Goal: Task Accomplishment & Management: Manage account settings

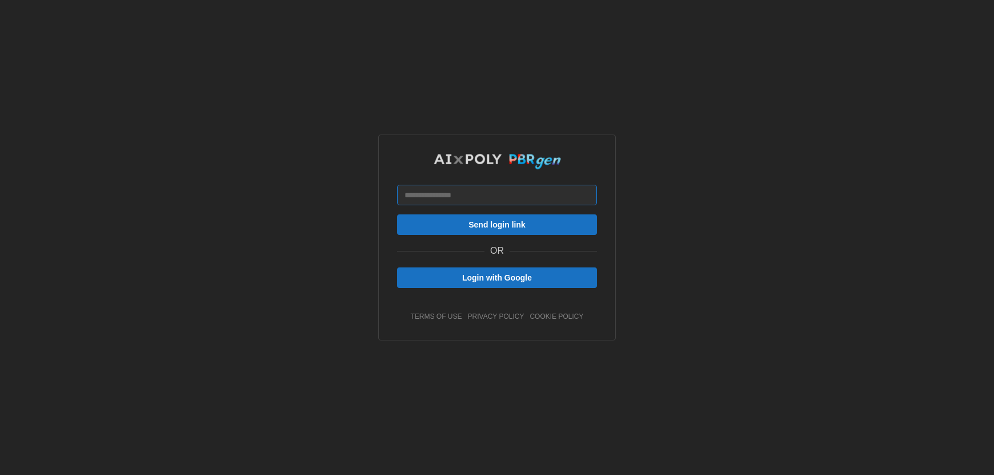
click at [457, 198] on input at bounding box center [497, 195] width 200 height 21
type input "**********"
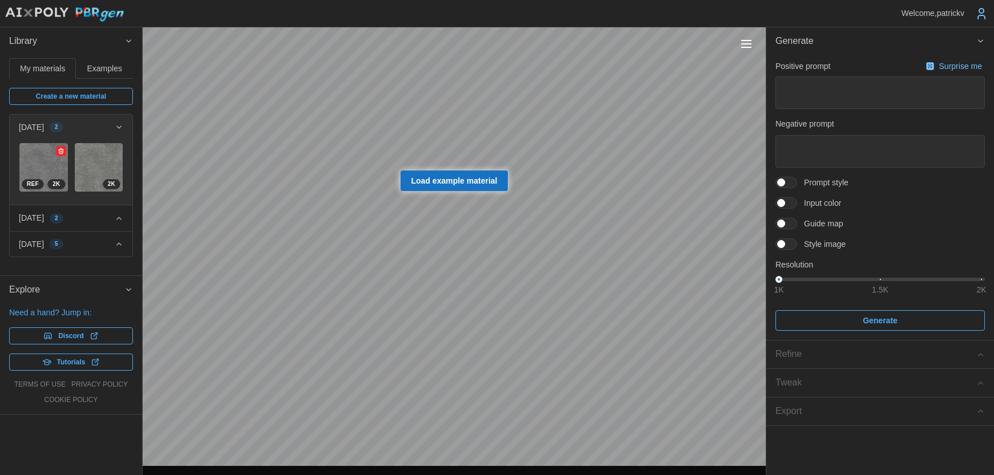
click at [40, 167] on img at bounding box center [43, 167] width 48 height 48
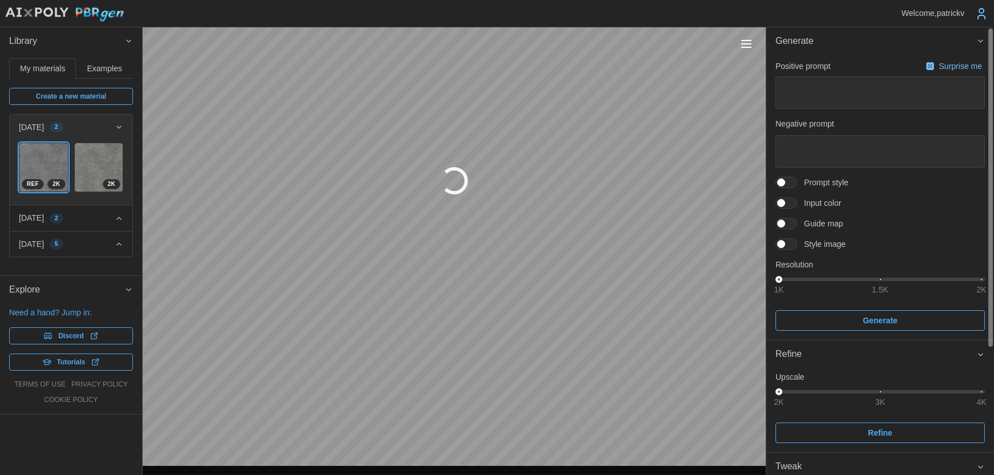
type textarea "*"
type textarea "**********"
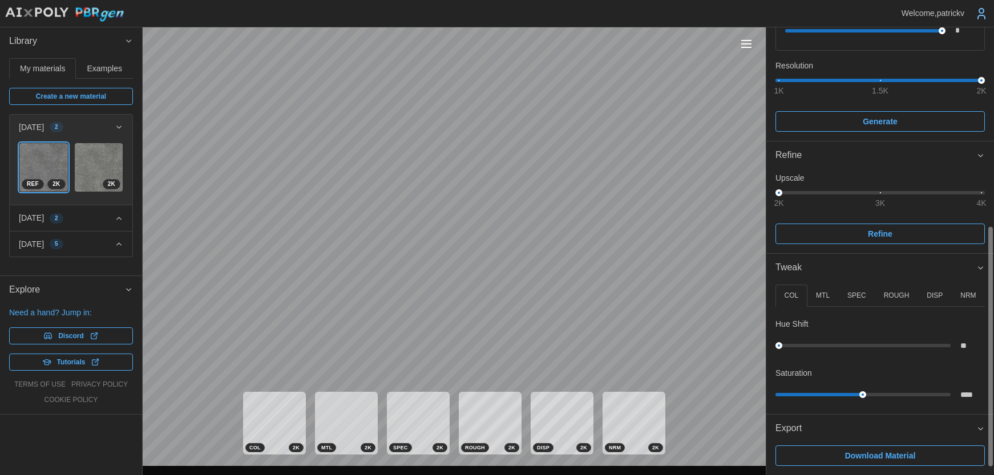
scroll to position [385, 0]
click at [883, 452] on span "Download Material" at bounding box center [880, 454] width 71 height 19
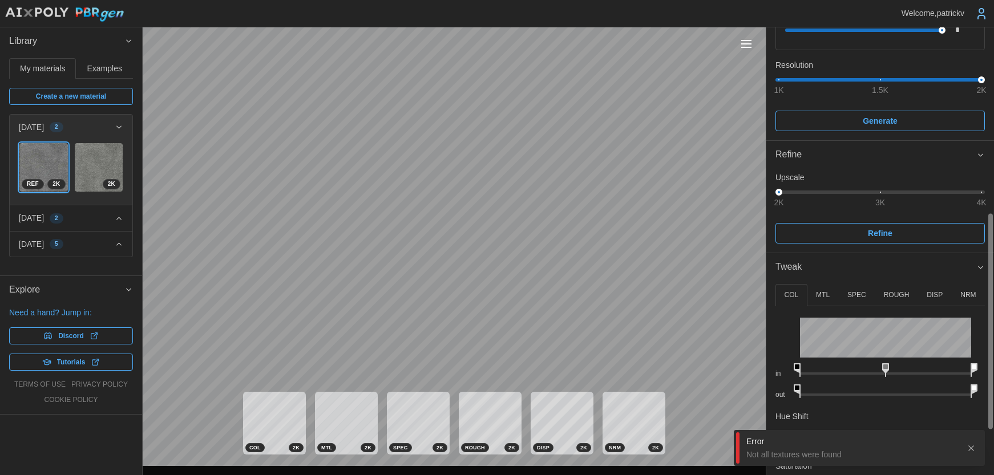
click at [969, 445] on icon "button" at bounding box center [970, 448] width 9 height 9
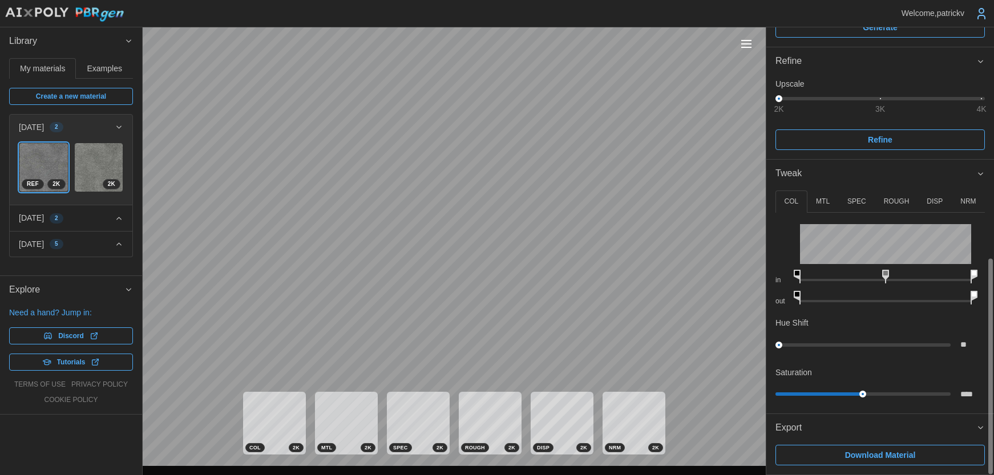
click at [876, 461] on span "Download Material" at bounding box center [880, 454] width 71 height 19
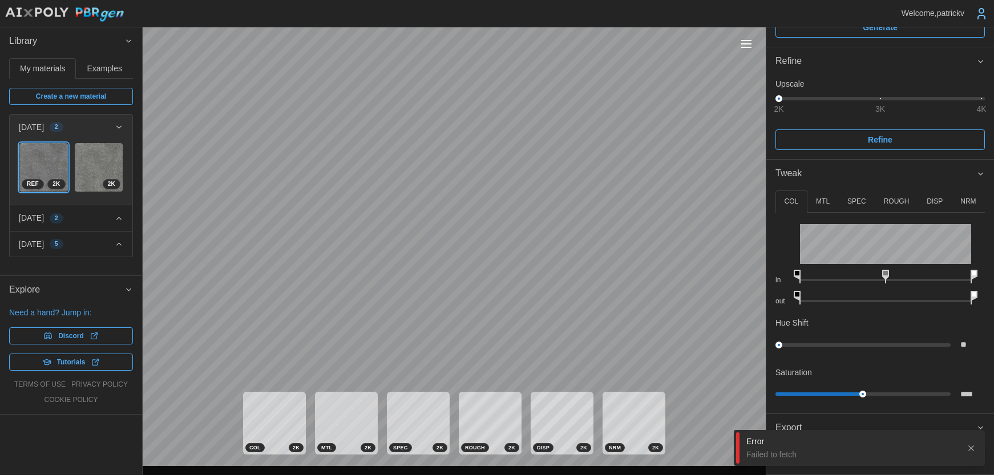
click at [976, 449] on button "button" at bounding box center [971, 448] width 16 height 16
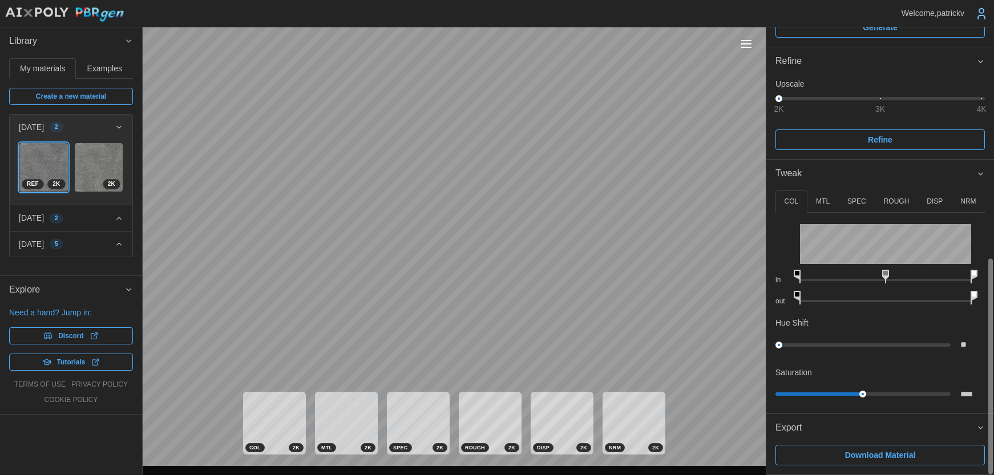
click at [976, 428] on icon "button" at bounding box center [980, 427] width 9 height 9
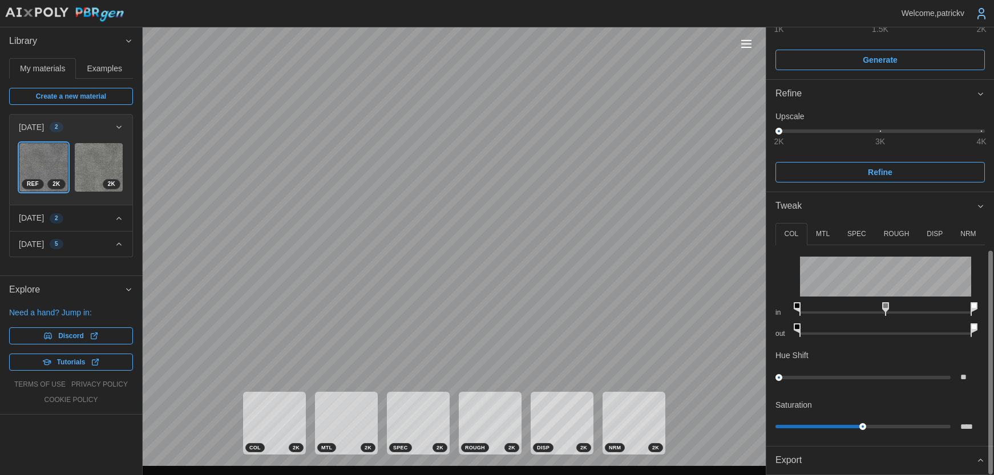
click at [978, 458] on icon "button" at bounding box center [980, 460] width 9 height 9
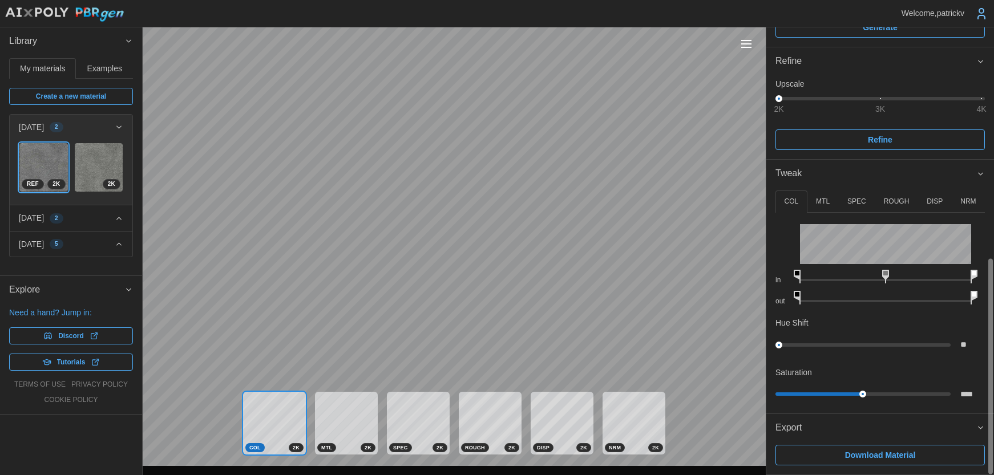
drag, startPoint x: 871, startPoint y: 450, endPoint x: 732, endPoint y: 475, distance: 141.3
click at [871, 451] on span "Download Material" at bounding box center [880, 454] width 71 height 19
click at [969, 448] on icon "button" at bounding box center [970, 448] width 9 height 9
click at [869, 461] on span "Download Material" at bounding box center [880, 454] width 71 height 19
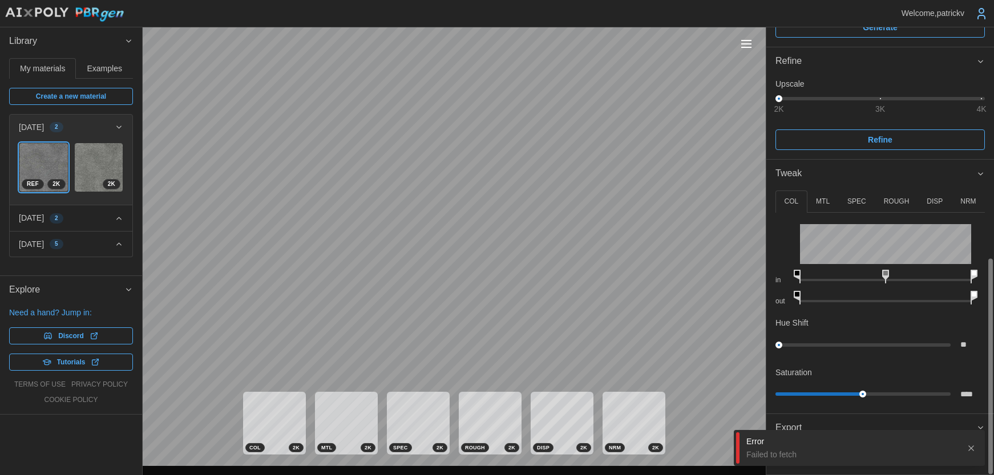
click at [689, 451] on div "COL 2 K MTL 2 K SPEC 2 K ROUGH 2 K DISP 2 K NRM 2 K" at bounding box center [454, 423] width 623 height 86
click at [967, 444] on icon "button" at bounding box center [970, 448] width 9 height 9
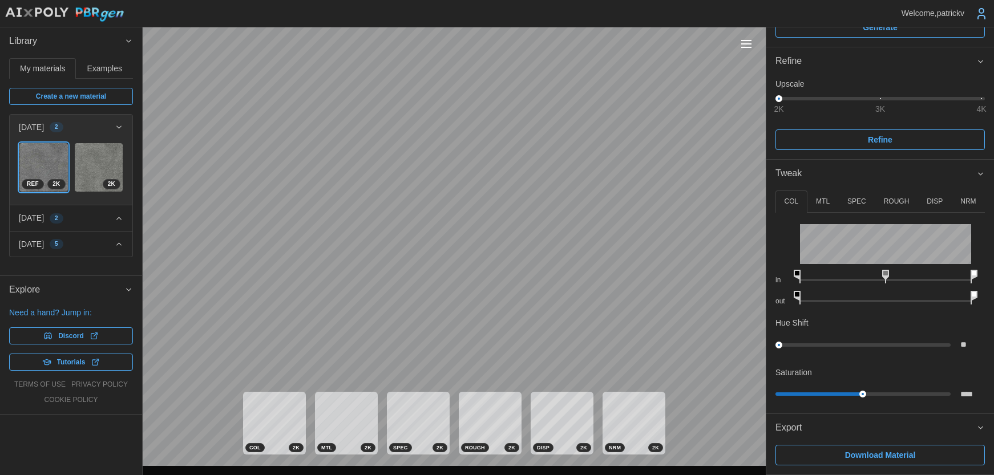
click at [739, 51] on button "Toggle viewport controls" at bounding box center [746, 44] width 16 height 16
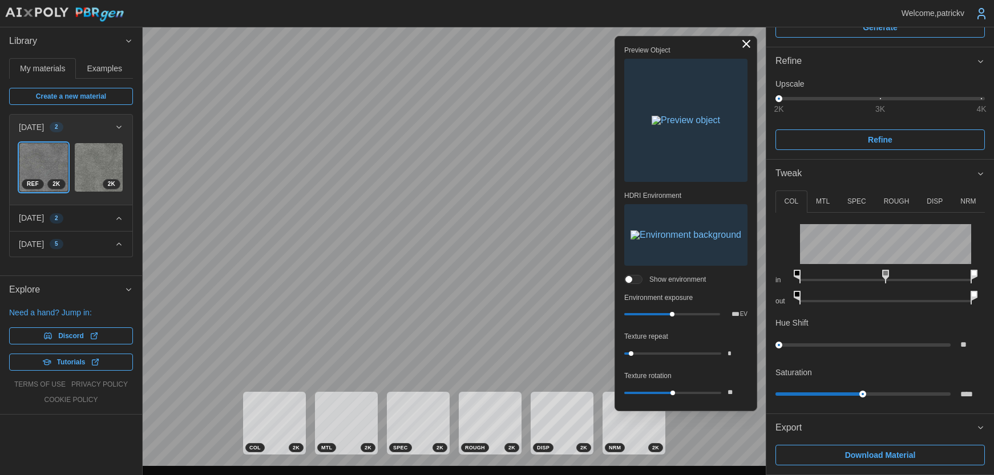
click at [677, 125] on img "button" at bounding box center [685, 120] width 68 height 9
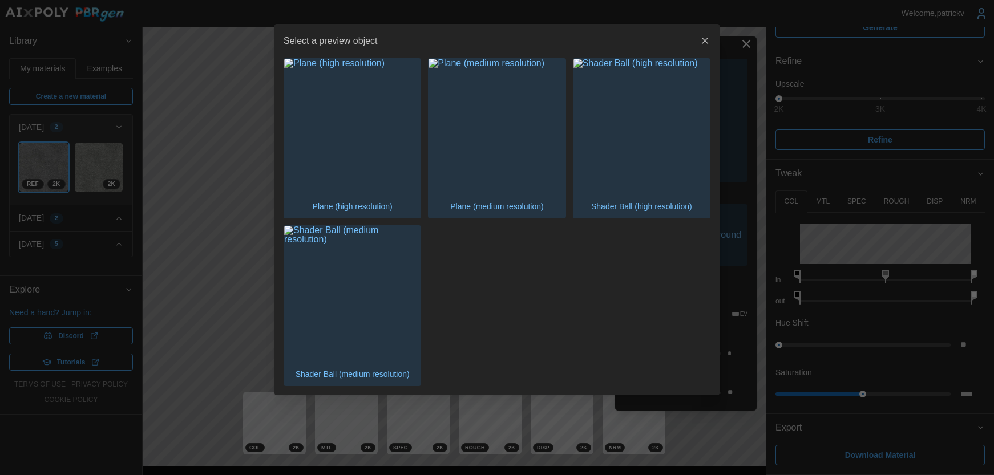
click at [626, 168] on img "button" at bounding box center [641, 127] width 136 height 136
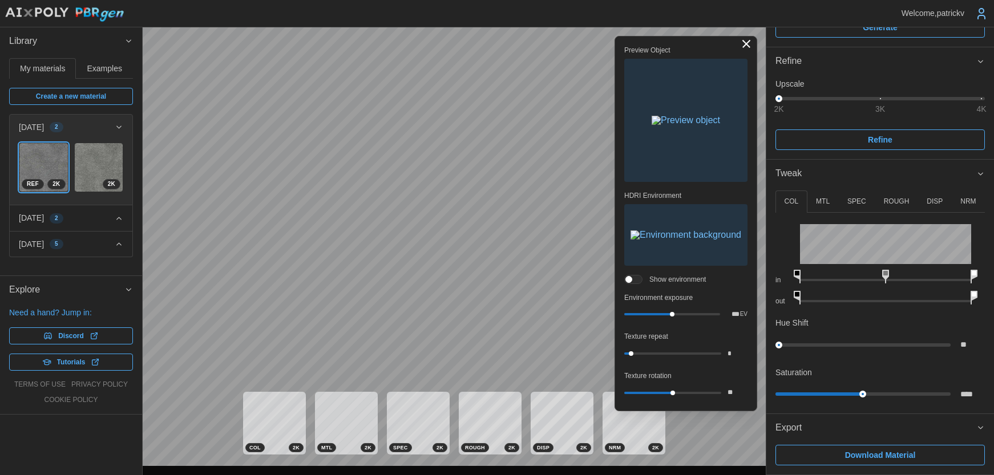
click at [695, 125] on img "button" at bounding box center [685, 120] width 68 height 9
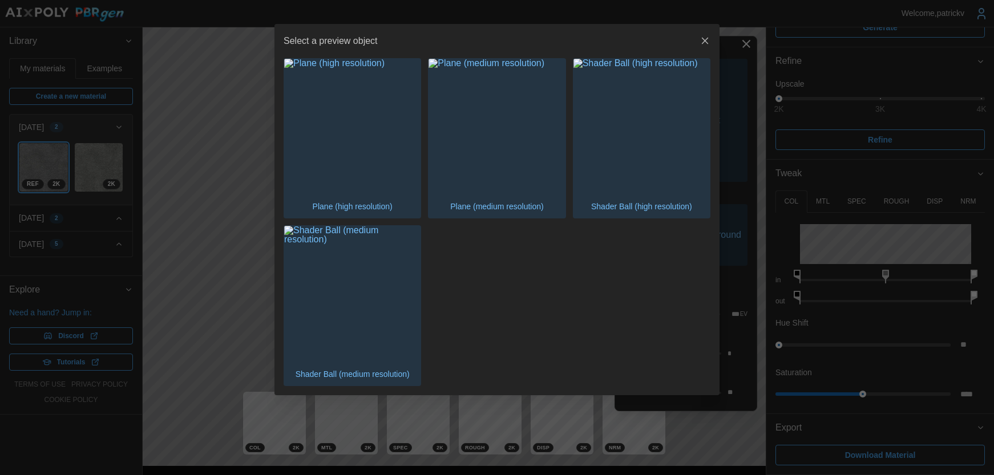
click at [184, 306] on div at bounding box center [497, 237] width 994 height 475
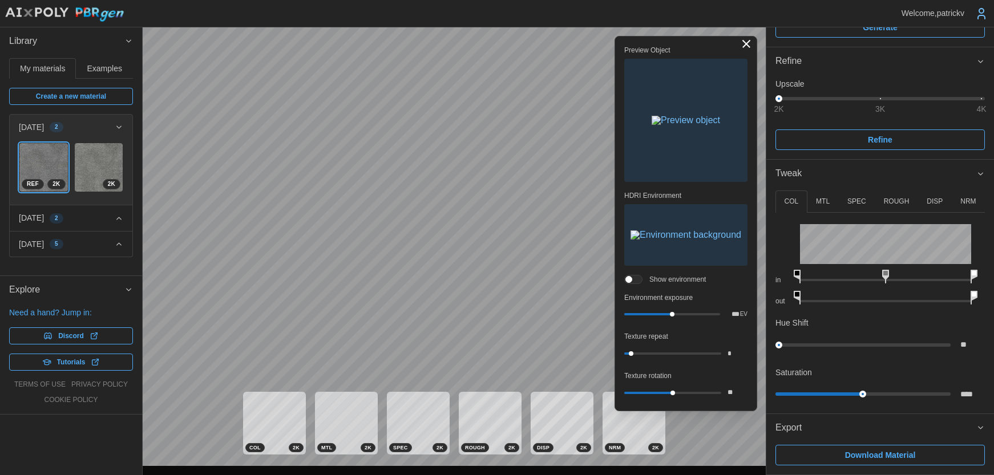
click at [750, 51] on button "Toggle viewport controls" at bounding box center [746, 44] width 16 height 16
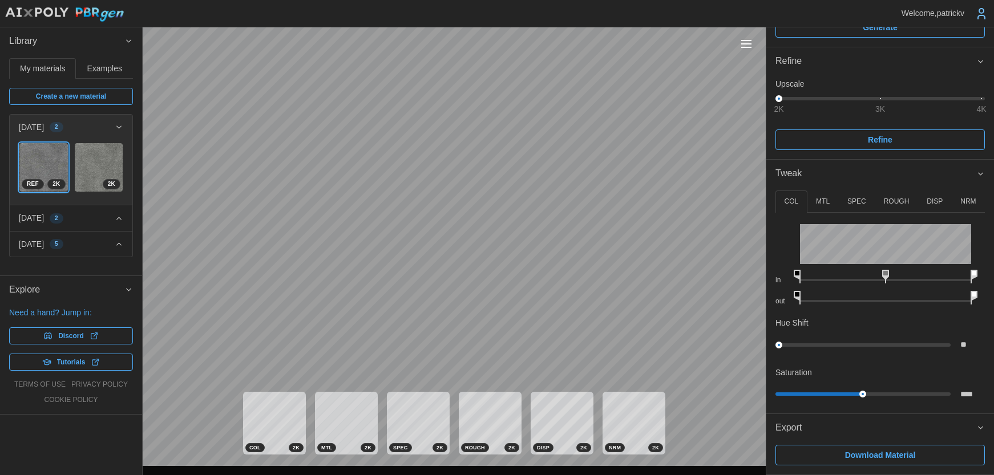
click at [127, 39] on icon "button" at bounding box center [128, 41] width 9 height 9
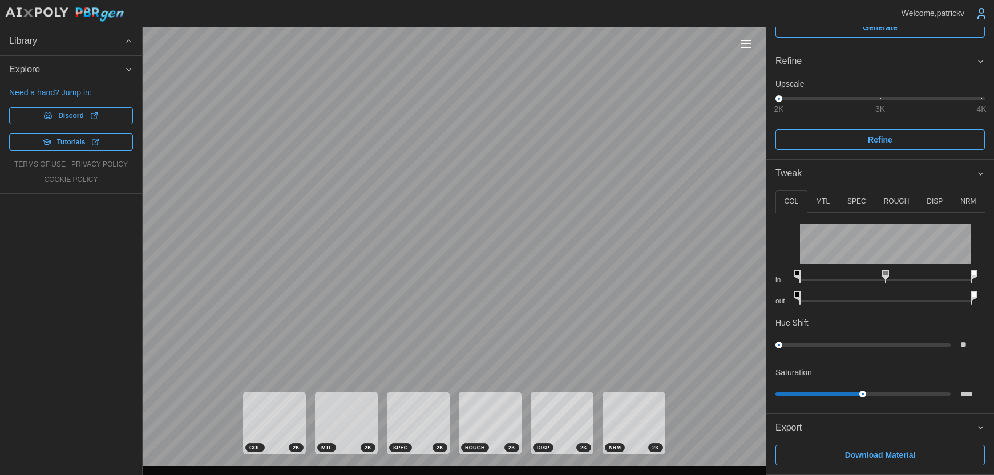
click at [127, 38] on icon "button" at bounding box center [128, 41] width 9 height 9
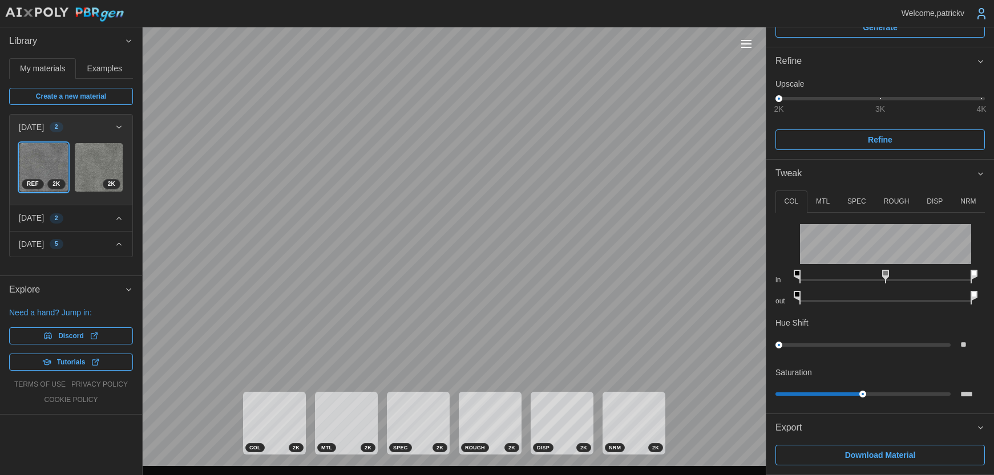
click at [126, 288] on icon "button" at bounding box center [128, 289] width 9 height 9
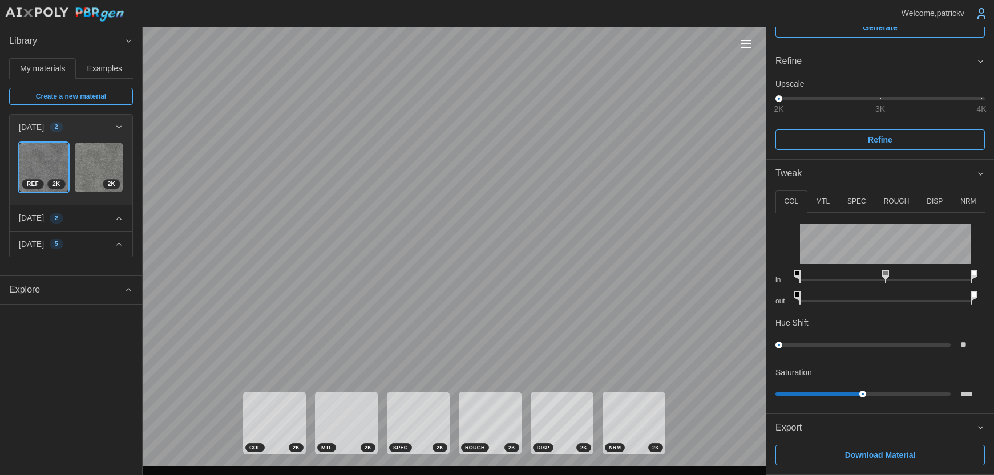
click at [126, 288] on icon "button" at bounding box center [128, 289] width 9 height 9
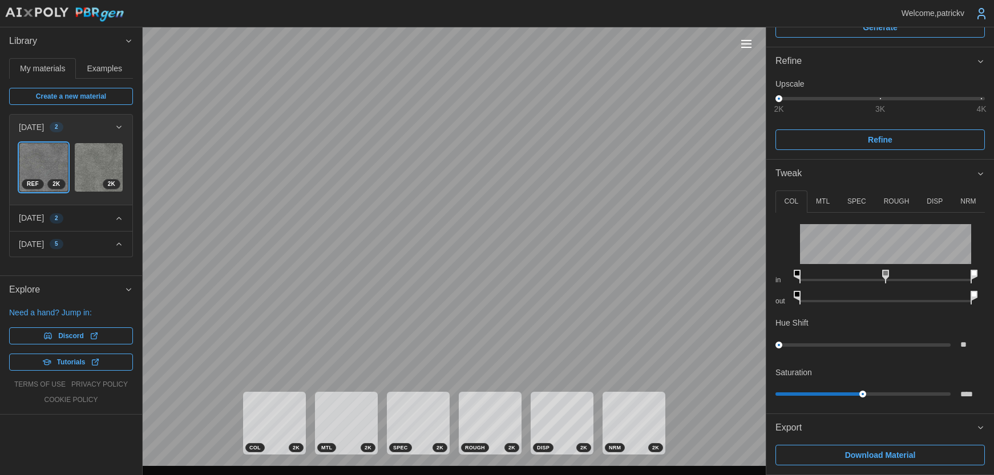
click at [126, 288] on icon "button" at bounding box center [128, 289] width 9 height 9
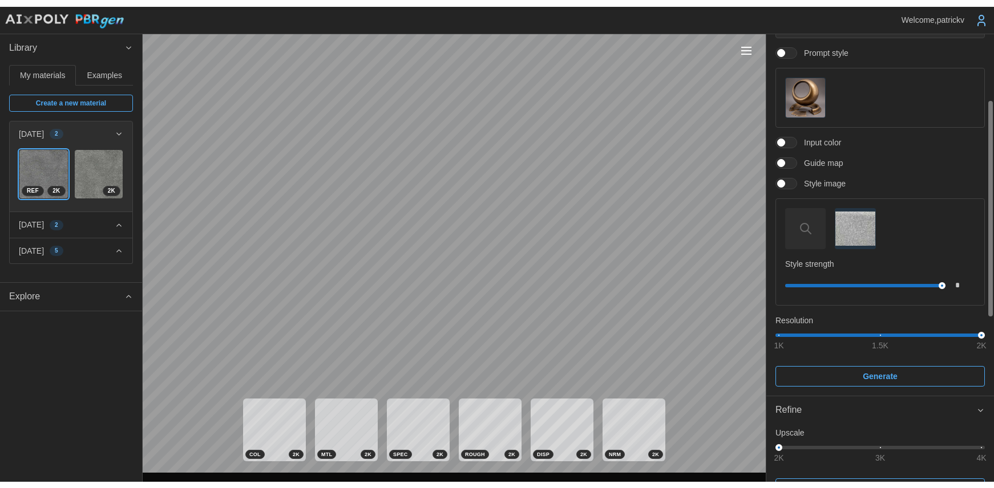
scroll to position [0, 0]
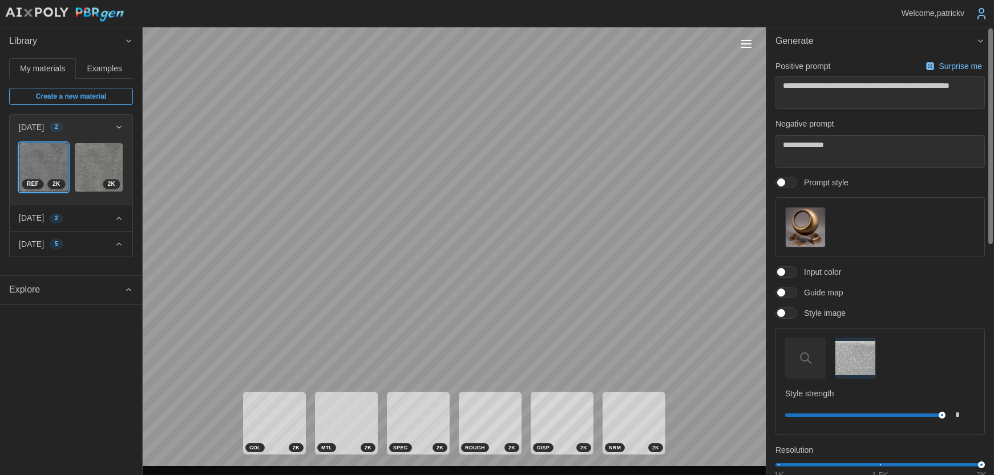
click at [979, 39] on icon "button" at bounding box center [980, 41] width 9 height 9
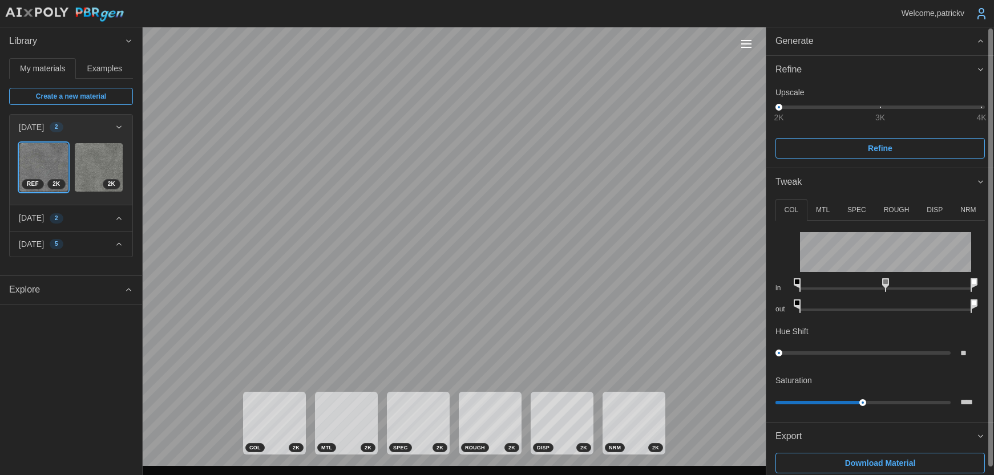
click at [983, 67] on icon "button" at bounding box center [980, 69] width 9 height 9
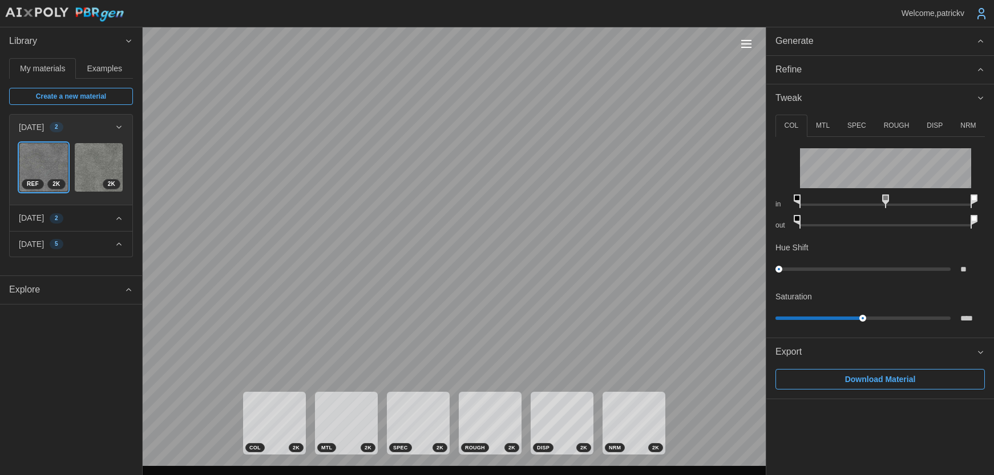
click at [979, 94] on icon "button" at bounding box center [980, 98] width 9 height 9
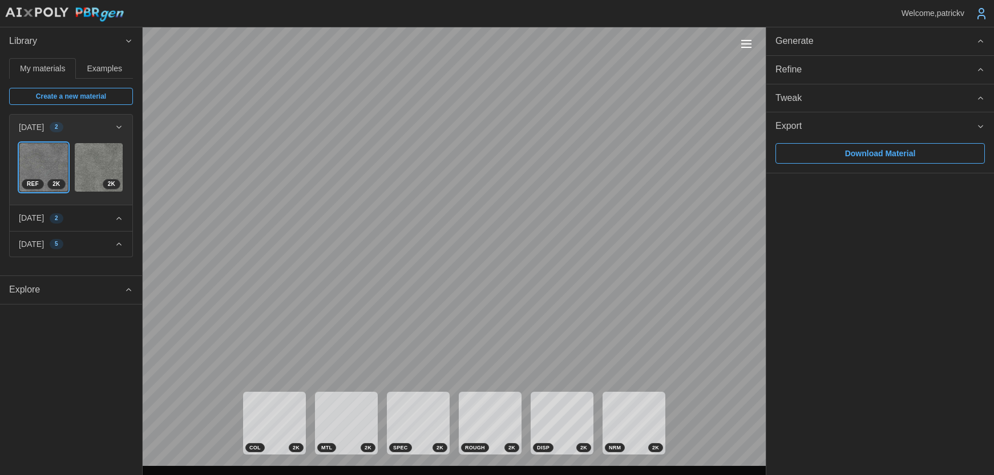
drag, startPoint x: 870, startPoint y: 158, endPoint x: 857, endPoint y: 201, distance: 45.5
click at [871, 158] on span "Download Material" at bounding box center [880, 153] width 71 height 19
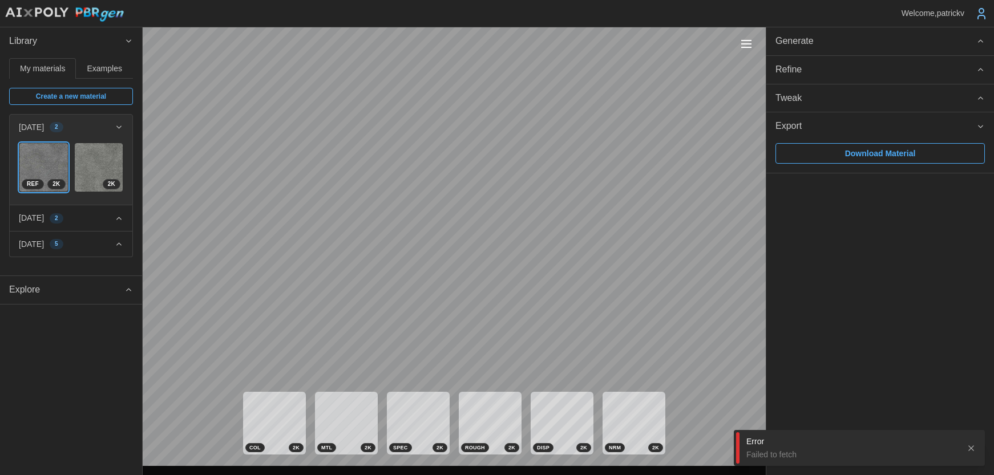
click at [970, 449] on icon "button" at bounding box center [970, 448] width 9 height 9
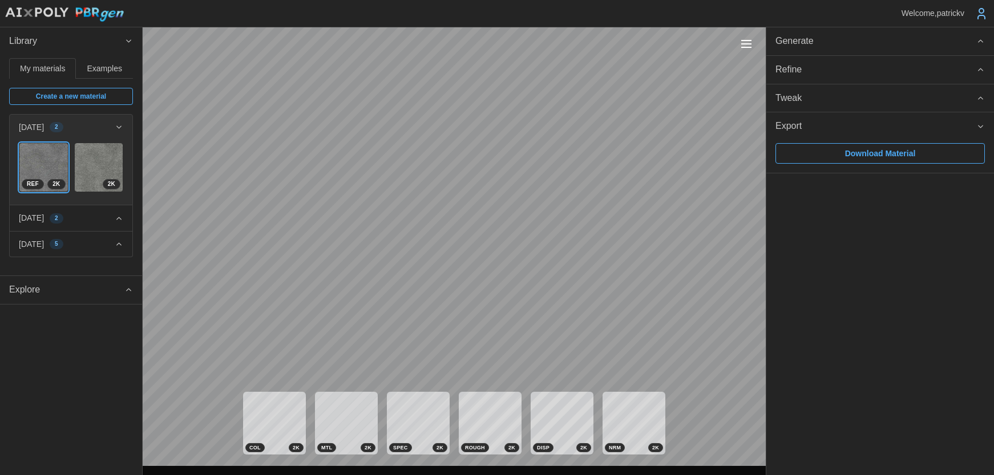
click at [983, 21] on span at bounding box center [981, 13] width 15 height 15
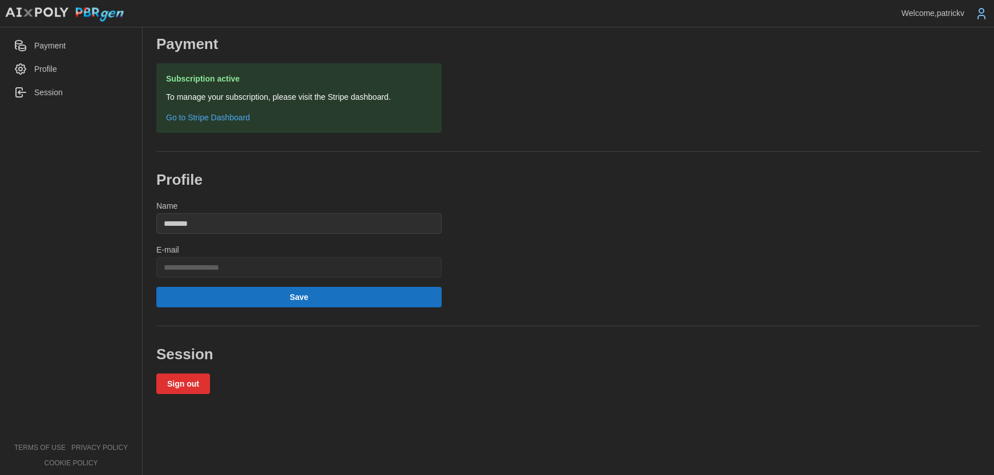
click at [64, 39] on div "Payment" at bounding box center [81, 46] width 94 height 14
click at [63, 73] on div "Profile" at bounding box center [81, 69] width 94 height 14
click at [47, 49] on span "Payment" at bounding box center [49, 45] width 31 height 9
click at [49, 95] on span "Session" at bounding box center [48, 92] width 29 height 9
click at [213, 115] on link "Go to Stripe Dashboard" at bounding box center [299, 117] width 266 height 11
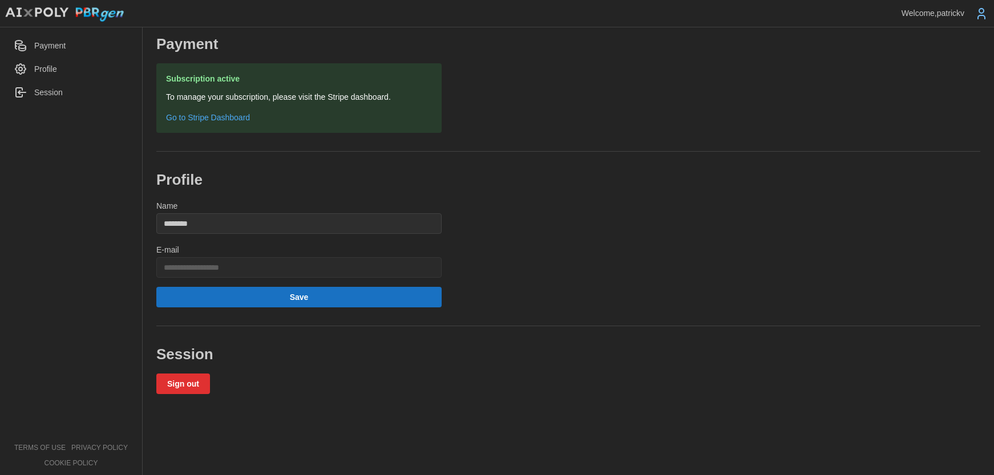
click at [201, 119] on link "Go to Stripe Dashboard" at bounding box center [299, 117] width 266 height 11
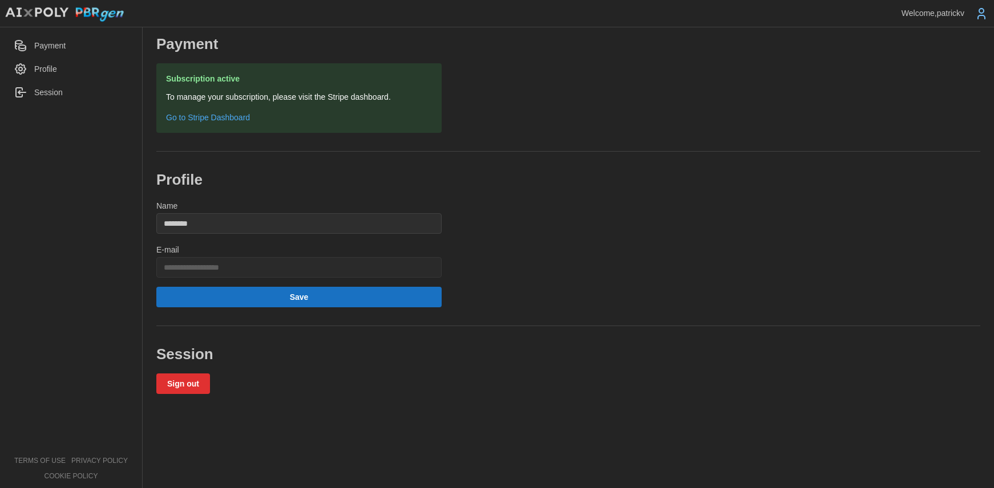
click at [51, 71] on span "Profile" at bounding box center [45, 68] width 23 height 9
click at [47, 45] on span "Payment" at bounding box center [49, 45] width 31 height 9
click at [987, 17] on icon at bounding box center [981, 14] width 14 height 14
click at [215, 122] on link "Go to Stripe Dashboard" at bounding box center [299, 117] width 266 height 11
click at [102, 11] on img at bounding box center [65, 14] width 120 height 15
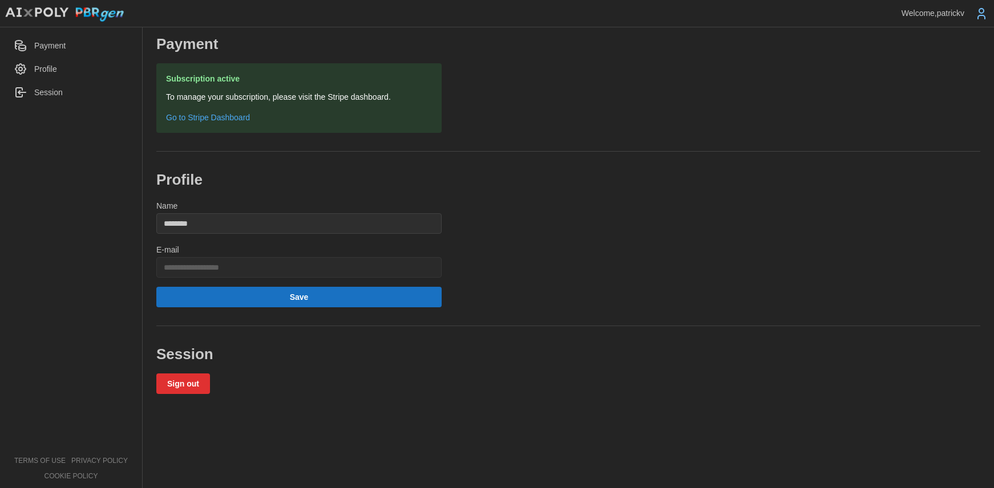
type textarea "*"
